Goal: Go to known website: Go to known website

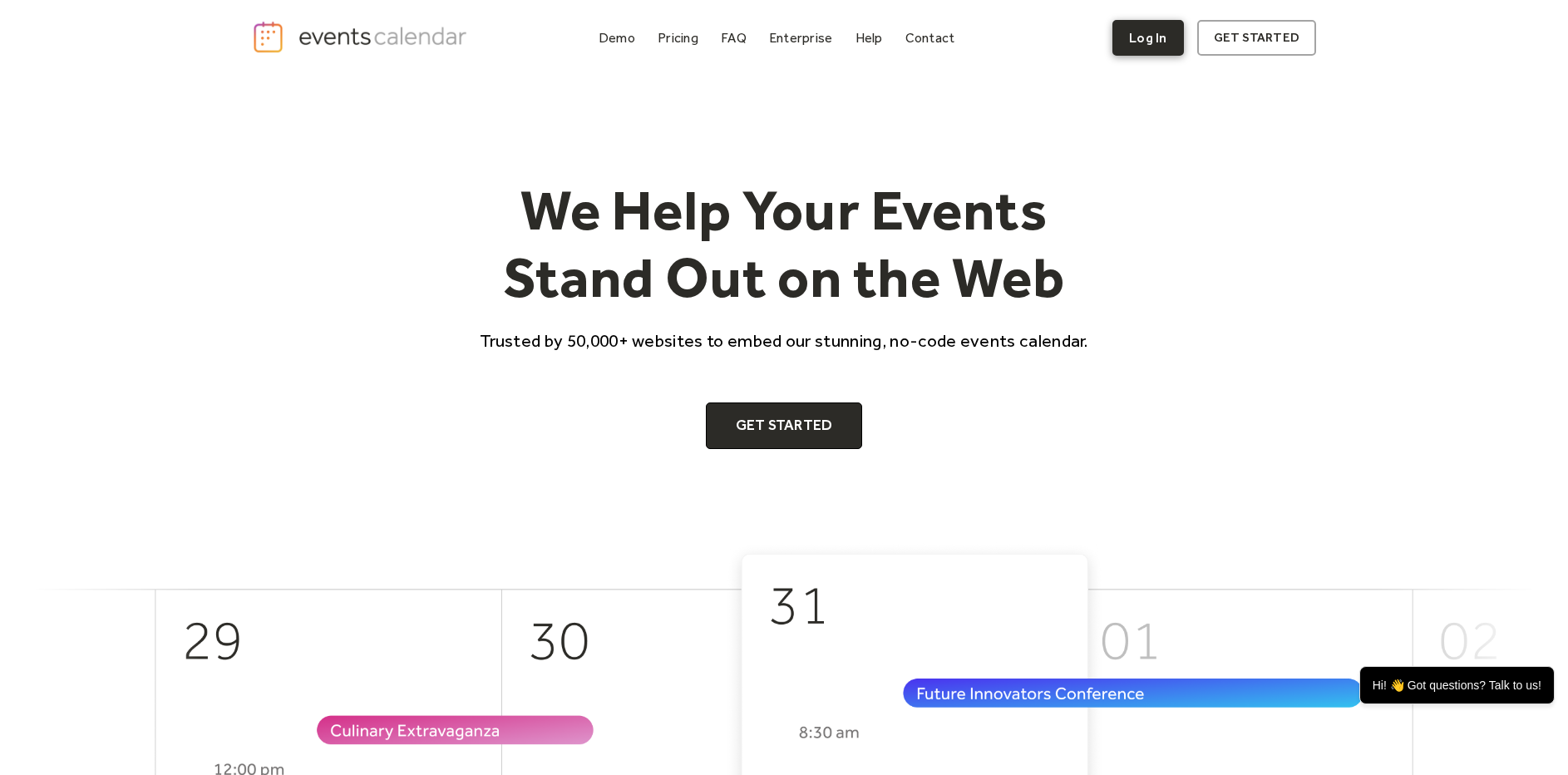
click at [1157, 42] on link "Log In" at bounding box center [1147, 37] width 71 height 36
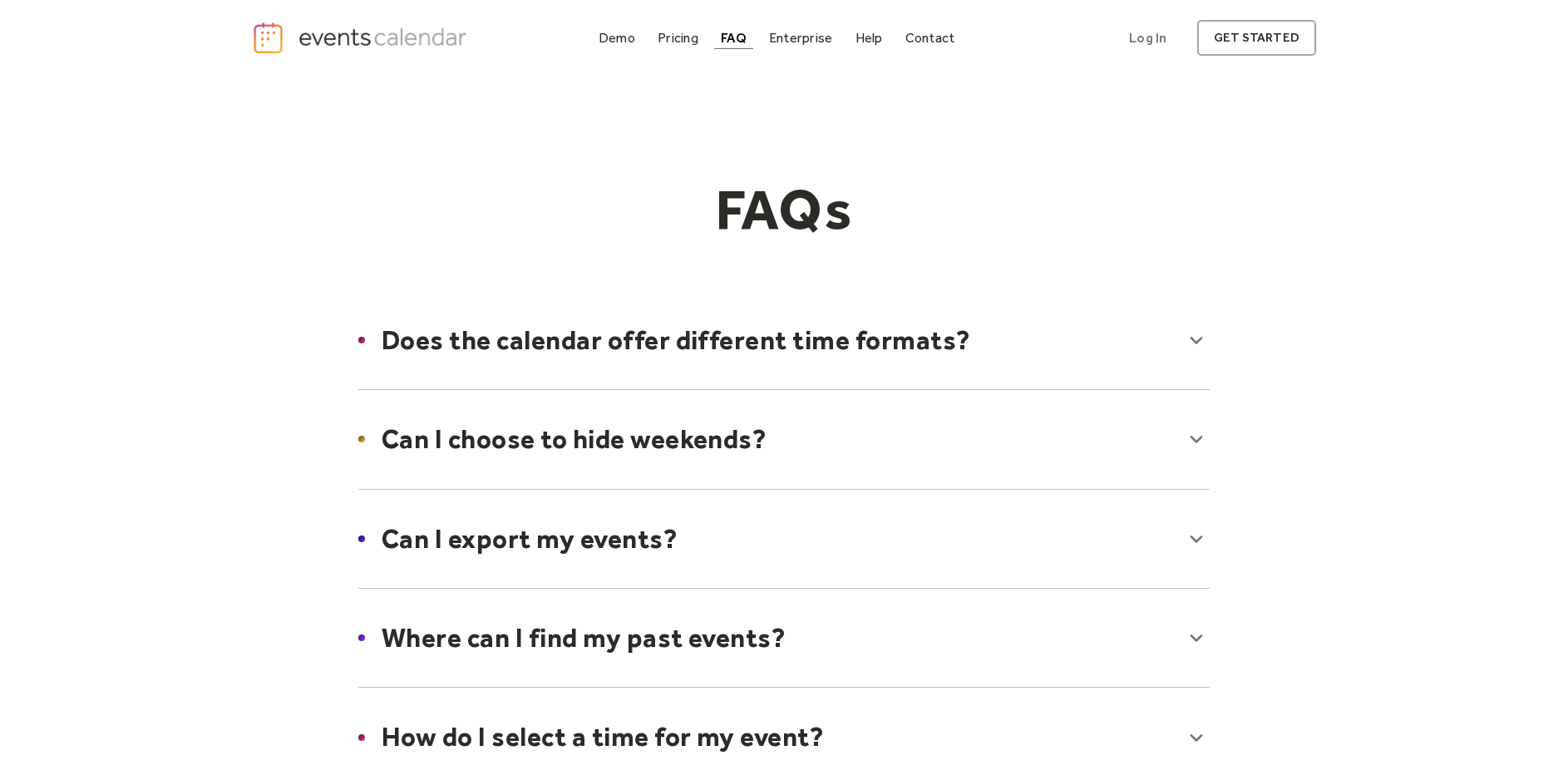
scroll to position [1, 0]
click at [418, 36] on img "home" at bounding box center [362, 37] width 220 height 34
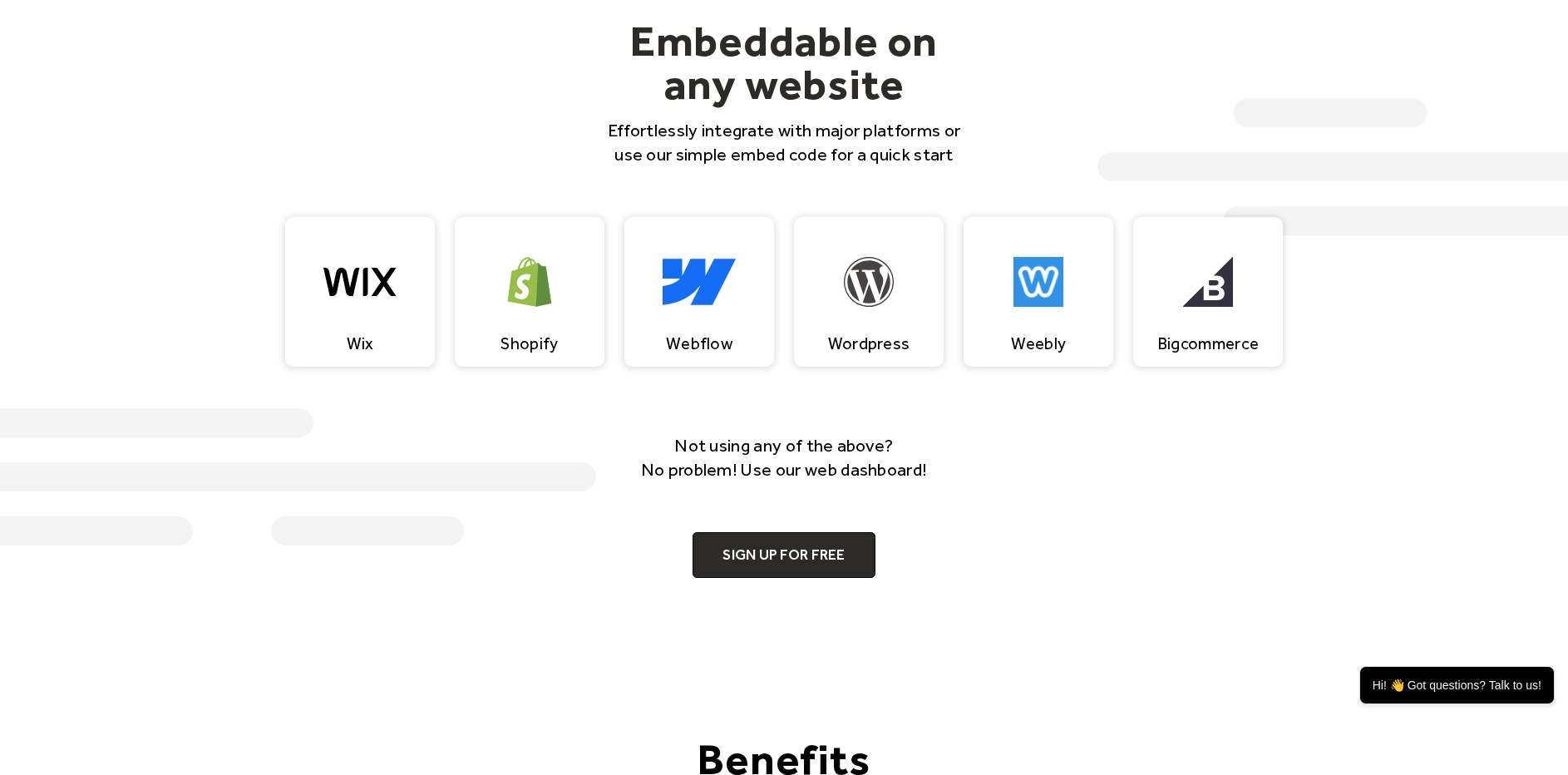
scroll to position [1587, 0]
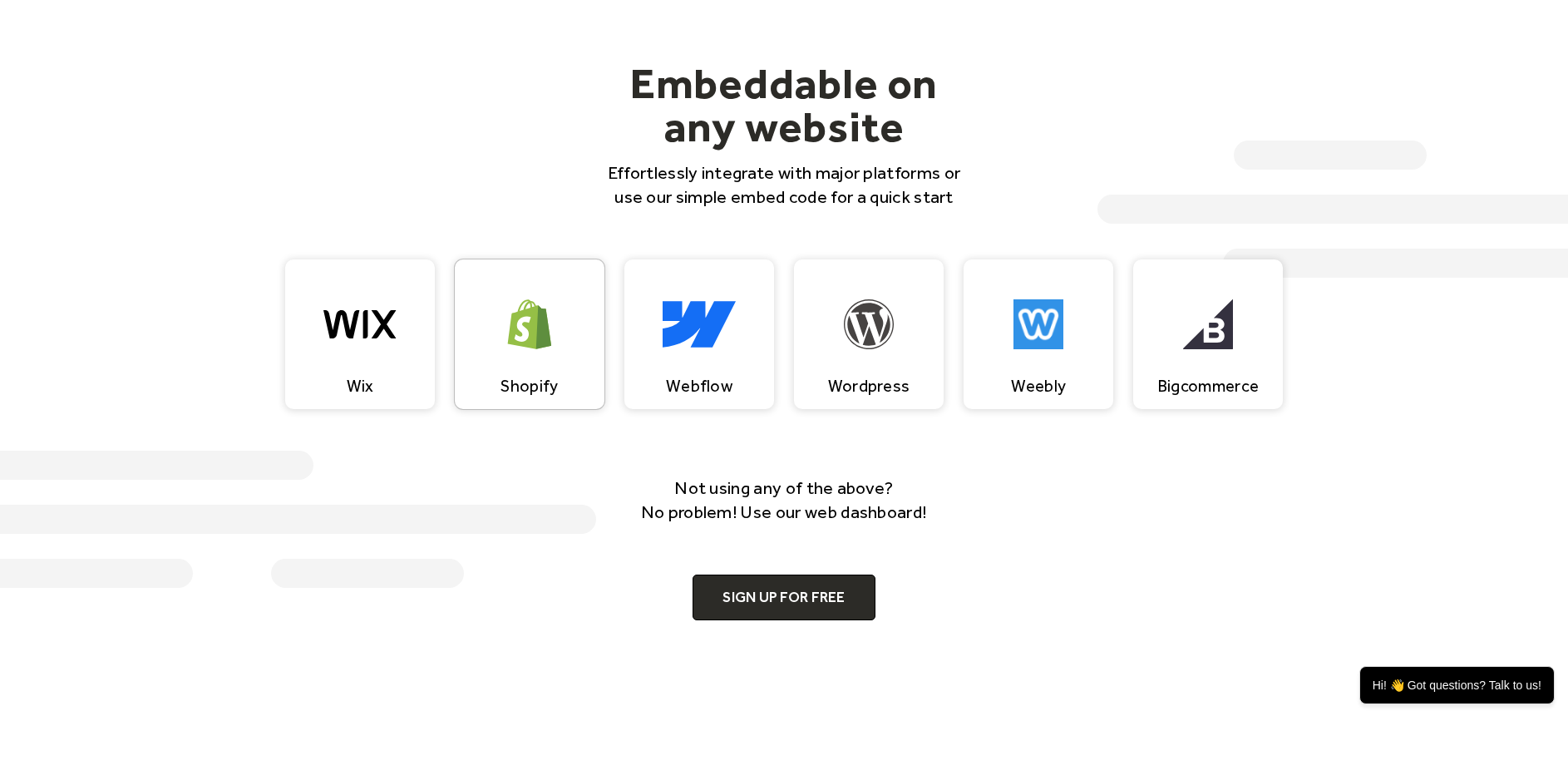
click at [551, 363] on div "Shopify" at bounding box center [530, 334] width 150 height 150
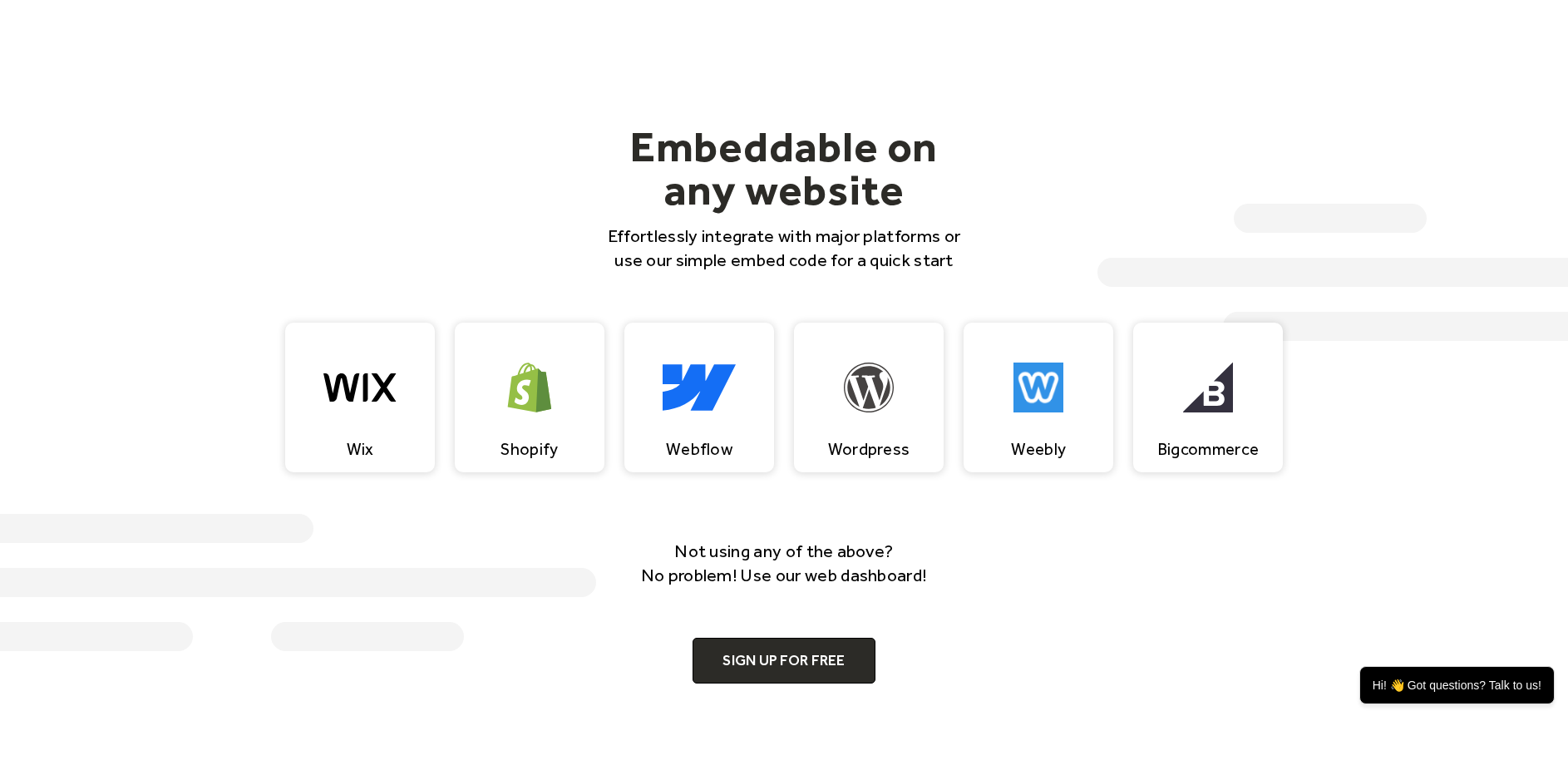
scroll to position [1524, 0]
